Goal: Entertainment & Leisure: Consume media (video, audio)

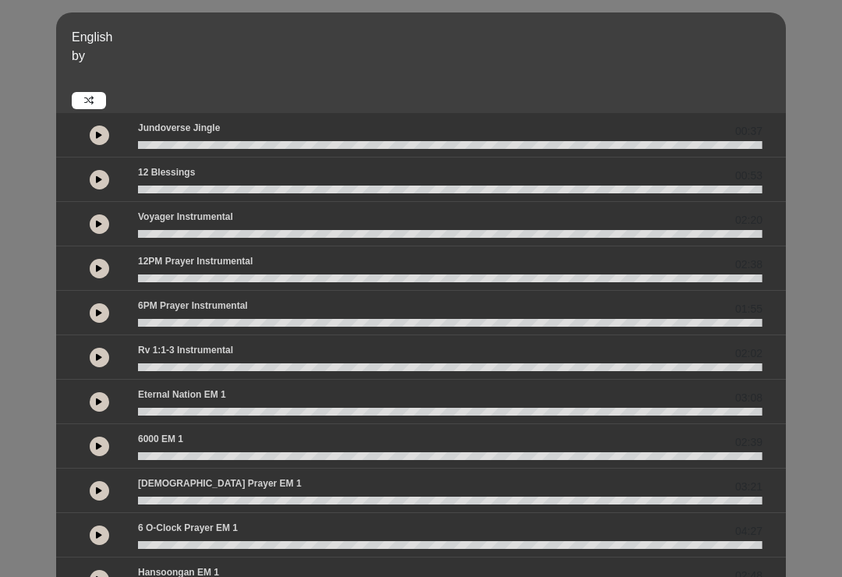
click at [107, 129] on button at bounding box center [99, 135] width 19 height 19
click at [108, 127] on div at bounding box center [99, 135] width 19 height 19
click at [107, 170] on div at bounding box center [99, 179] width 19 height 19
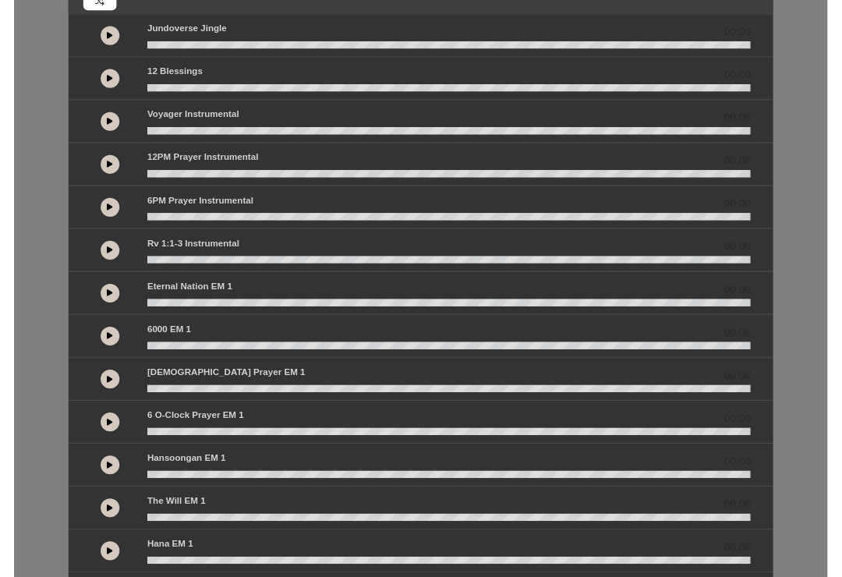
scroll to position [374, 0]
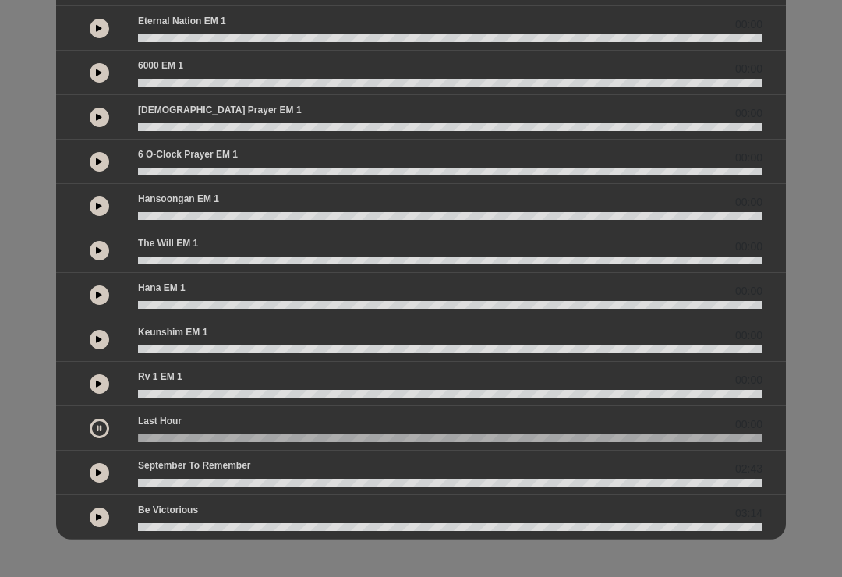
click at [106, 414] on div at bounding box center [99, 428] width 58 height 28
click at [277, 436] on wave at bounding box center [450, 438] width 625 height 8
click at [153, 441] on wave at bounding box center [450, 438] width 625 height 8
click at [132, 456] on div "02:43" at bounding box center [421, 473] width 730 height 44
click at [98, 430] on icon at bounding box center [99, 428] width 5 height 8
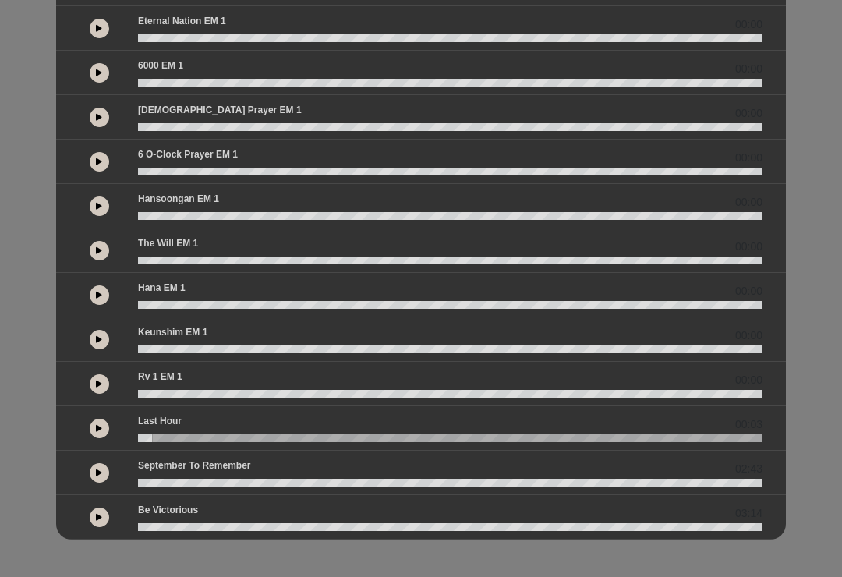
click at [107, 427] on button at bounding box center [99, 428] width 19 height 19
click at [196, 436] on wave at bounding box center [450, 438] width 625 height 8
click at [108, 471] on button at bounding box center [99, 472] width 19 height 19
click at [101, 472] on icon at bounding box center [99, 473] width 6 height 8
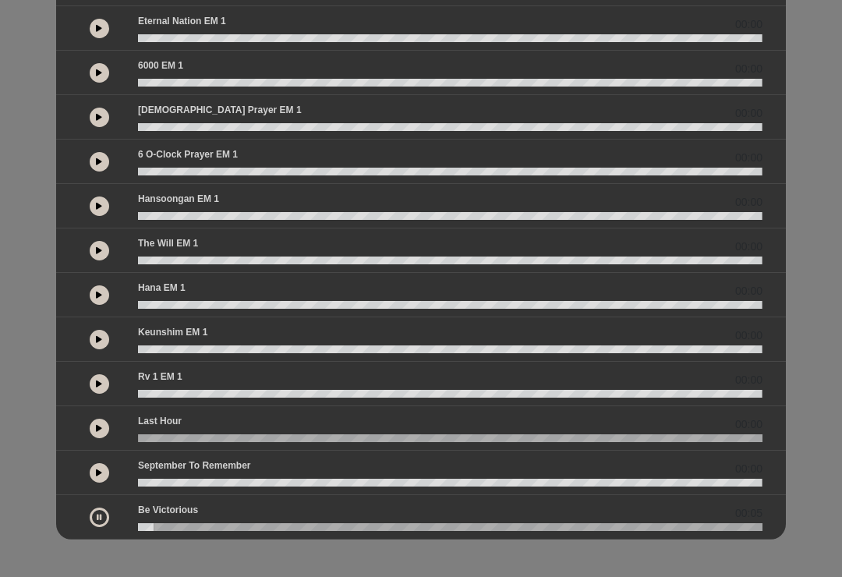
click at [97, 513] on icon at bounding box center [99, 517] width 5 height 8
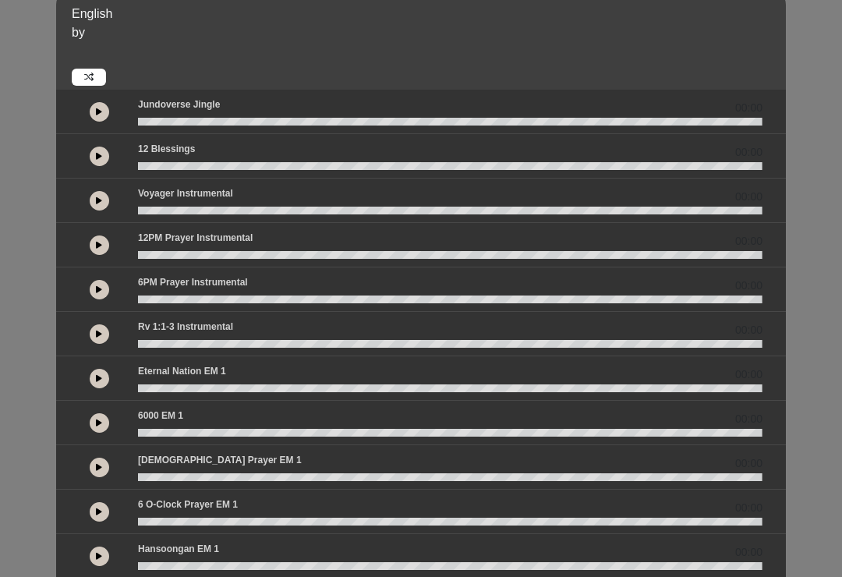
scroll to position [0, 0]
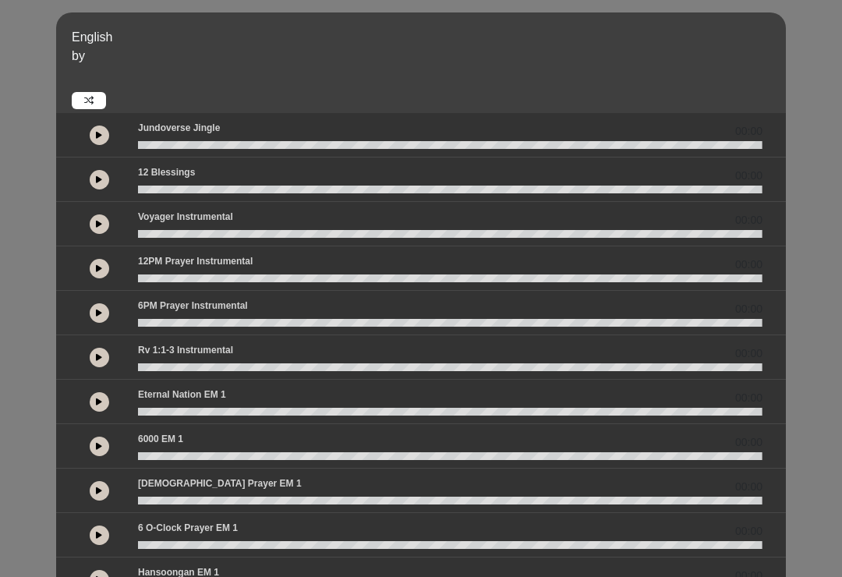
click at [101, 137] on icon at bounding box center [99, 135] width 6 height 8
click at [93, 133] on button at bounding box center [99, 135] width 19 height 19
click at [94, 178] on button at bounding box center [99, 179] width 19 height 19
click at [96, 178] on icon at bounding box center [99, 179] width 6 height 8
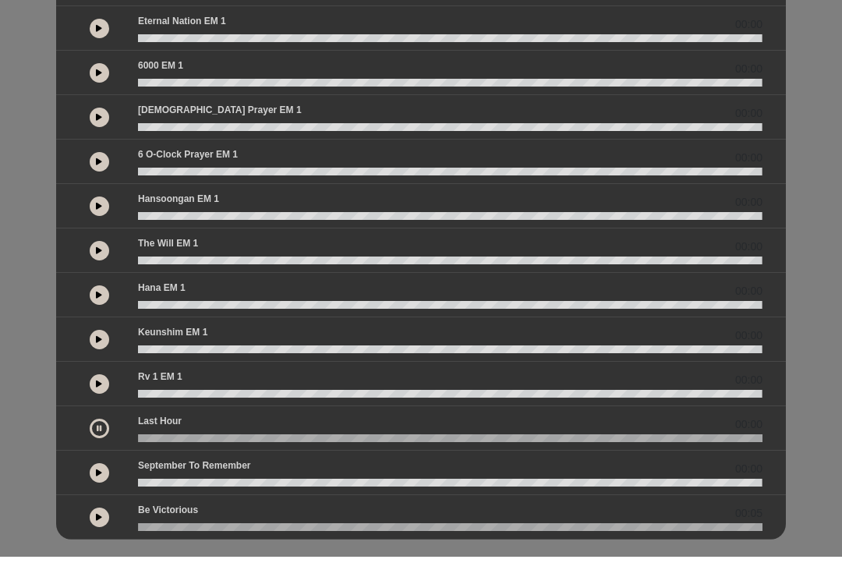
scroll to position [374, 0]
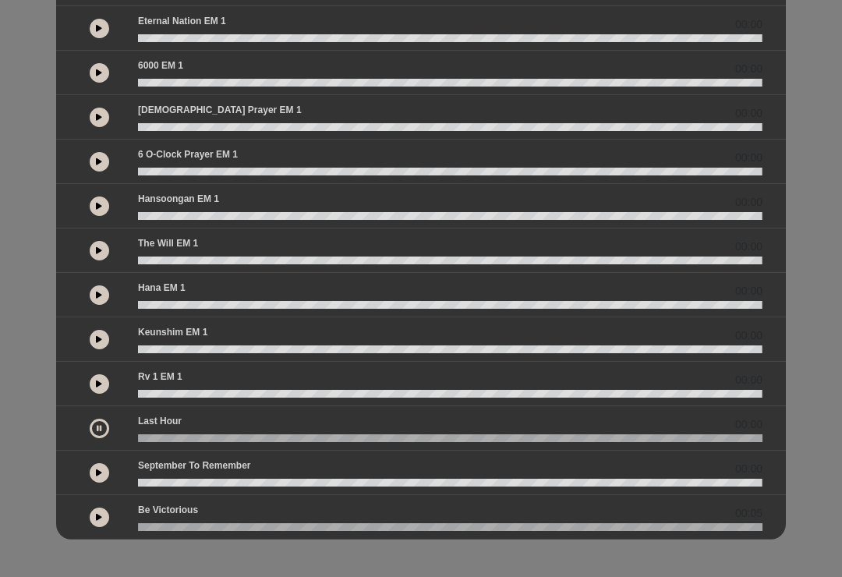
click at [101, 426] on icon at bounding box center [99, 428] width 5 height 8
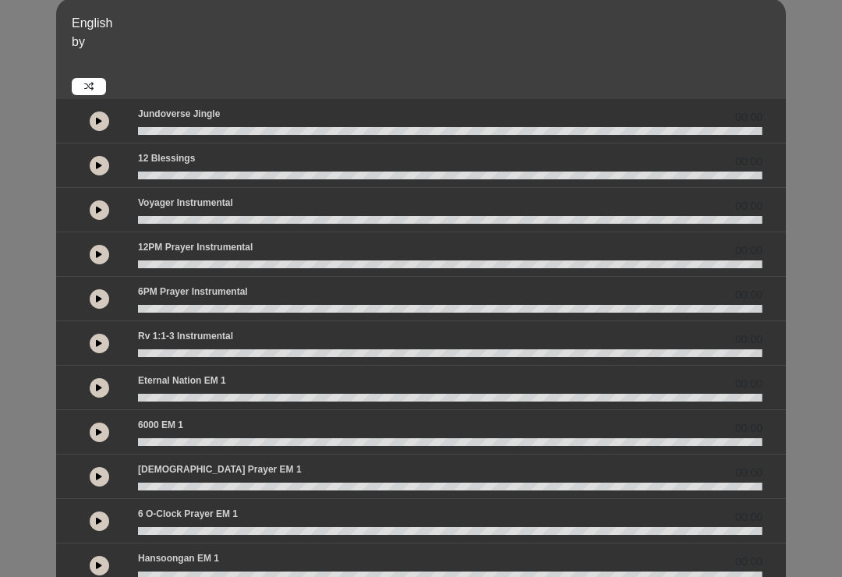
scroll to position [0, 0]
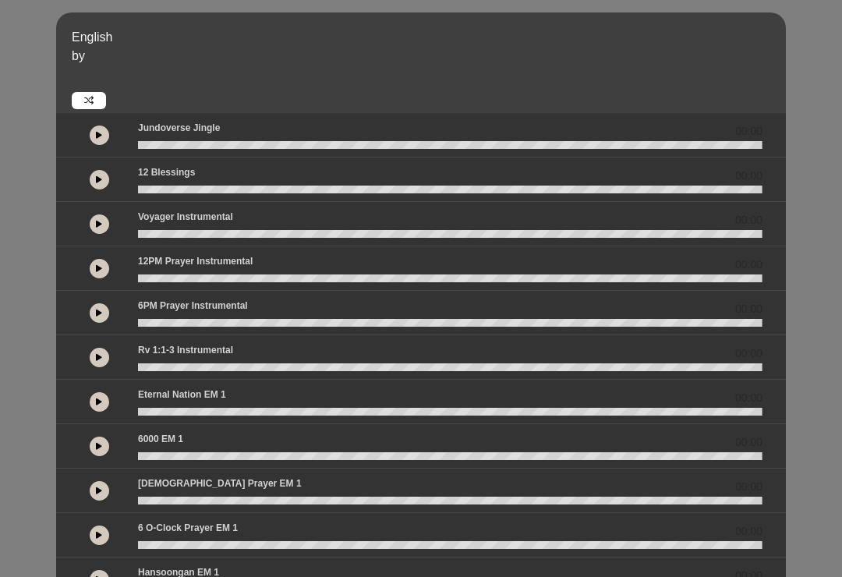
click at [102, 175] on icon at bounding box center [99, 179] width 6 height 8
click at [137, 180] on div "12 Blessings 00:00" at bounding box center [450, 175] width 643 height 20
click at [145, 179] on div "12 Blessings 00:00" at bounding box center [450, 175] width 643 height 20
click at [146, 186] on wave at bounding box center [450, 190] width 625 height 8
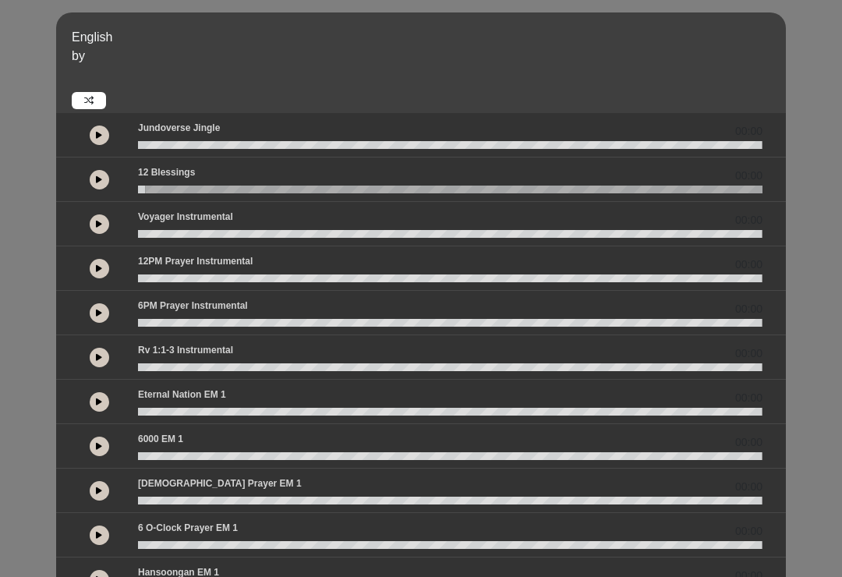
click at [97, 178] on icon at bounding box center [99, 179] width 6 height 8
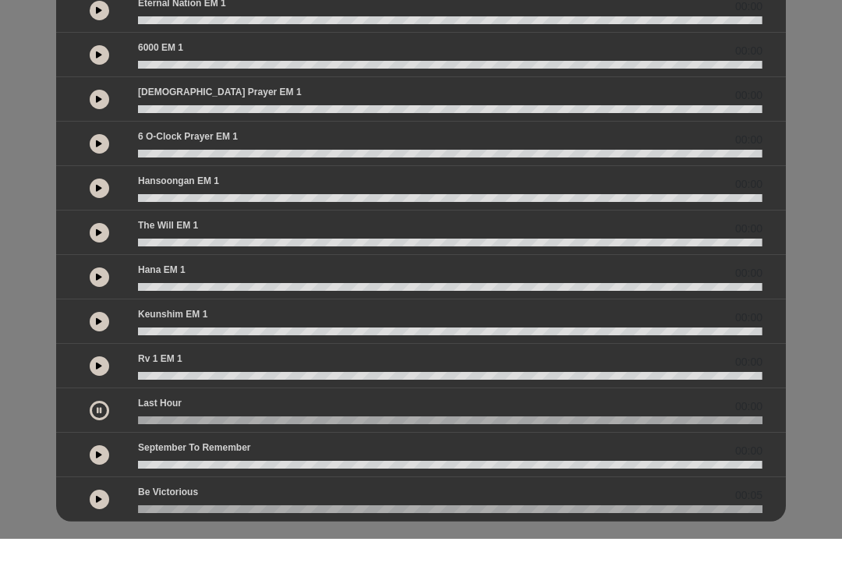
scroll to position [374, 0]
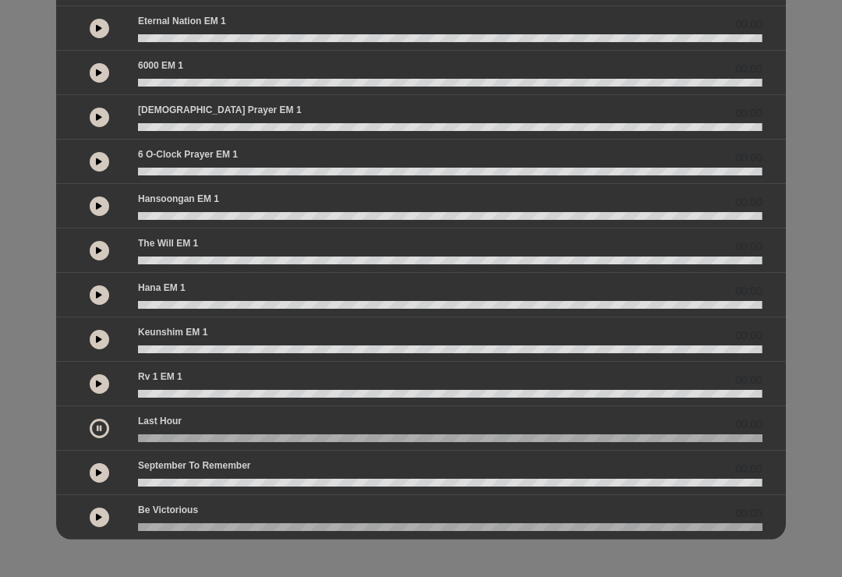
click at [154, 435] on wave at bounding box center [450, 438] width 625 height 8
click at [194, 436] on wave at bounding box center [450, 438] width 625 height 8
click at [99, 427] on icon at bounding box center [99, 428] width 5 height 8
click at [106, 425] on button at bounding box center [99, 428] width 19 height 19
click at [190, 425] on div "Last Hour 00:12" at bounding box center [450, 424] width 643 height 20
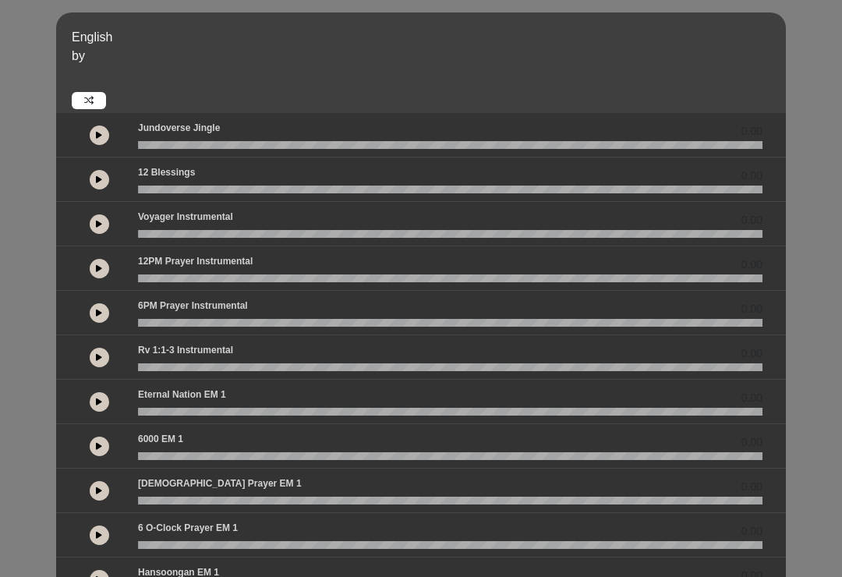
click at [104, 132] on button at bounding box center [99, 135] width 19 height 19
